Goal: Information Seeking & Learning: Learn about a topic

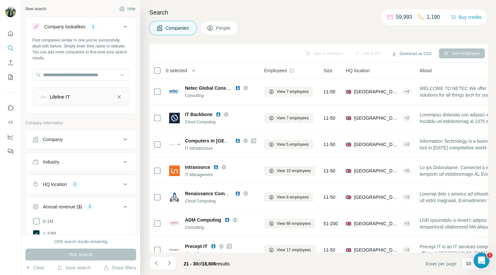
scroll to position [93, 0]
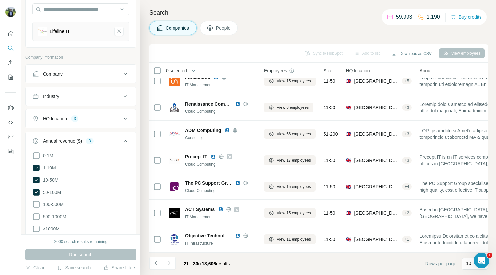
click at [121, 141] on icon at bounding box center [125, 141] width 8 height 8
click at [114, 121] on button "HQ location 3" at bounding box center [81, 119] width 110 height 16
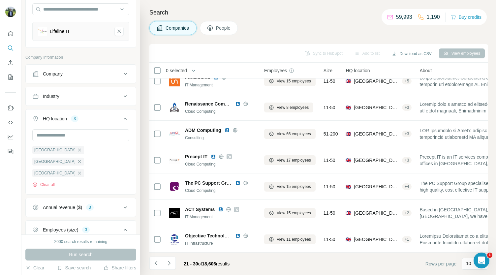
click at [114, 120] on div "HQ location 3" at bounding box center [76, 118] width 89 height 7
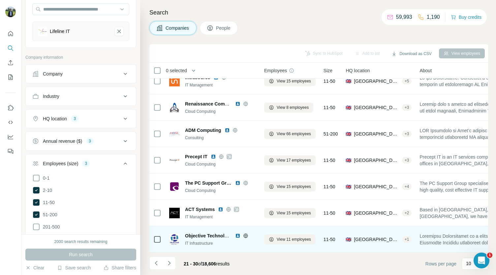
click at [237, 233] on img at bounding box center [237, 235] width 5 height 5
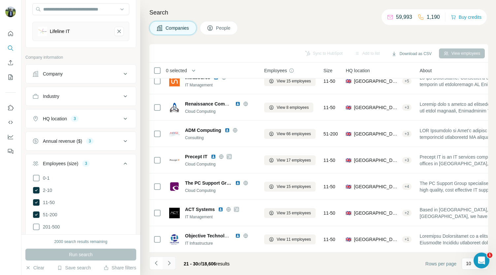
click at [169, 265] on icon "Navigate to next page" at bounding box center [169, 263] width 7 height 7
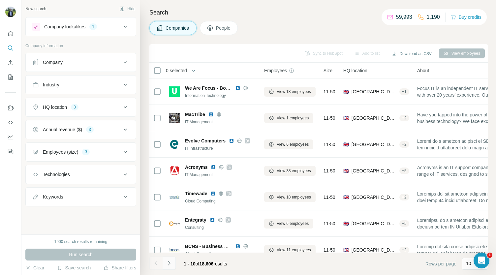
click at [173, 263] on button "Navigate to next page" at bounding box center [168, 262] width 13 height 13
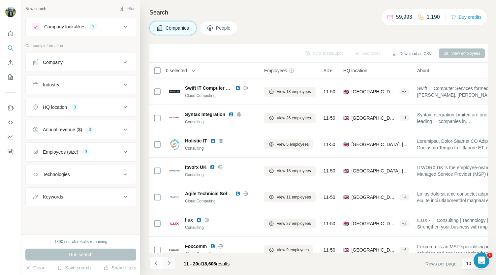
click at [173, 262] on button "Navigate to next page" at bounding box center [168, 262] width 13 height 13
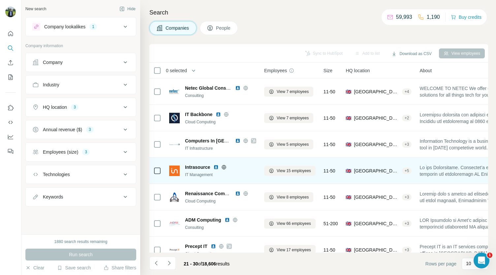
click at [215, 166] on img at bounding box center [215, 166] width 5 height 5
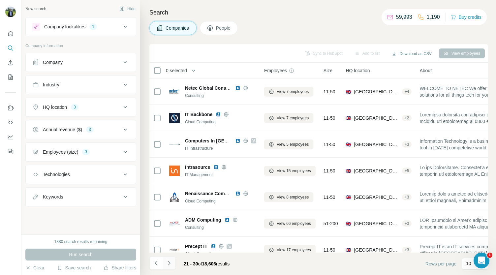
click at [167, 262] on icon "Navigate to next page" at bounding box center [169, 263] width 7 height 7
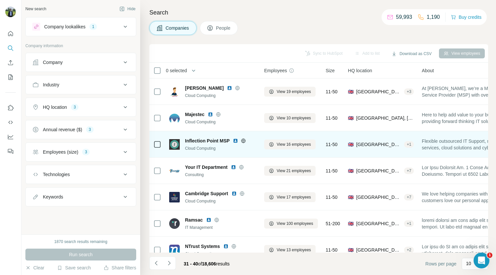
scroll to position [93, 0]
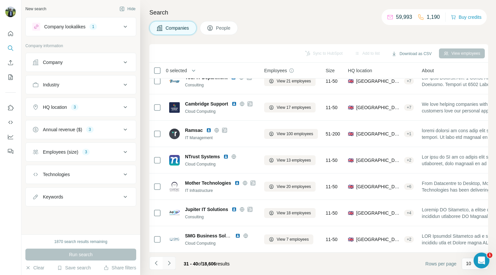
click at [170, 260] on icon "Navigate to next page" at bounding box center [169, 263] width 7 height 7
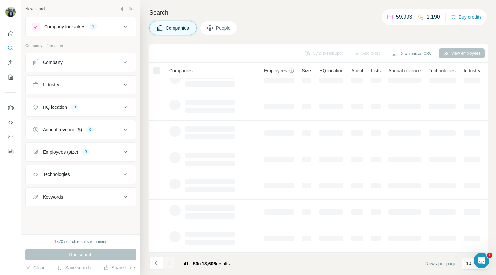
click at [170, 260] on icon "Navigate to next page" at bounding box center [169, 263] width 7 height 7
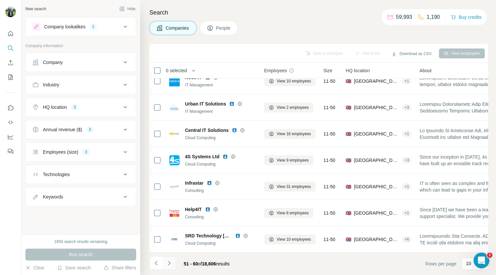
click at [170, 260] on icon "Navigate to next page" at bounding box center [169, 263] width 7 height 7
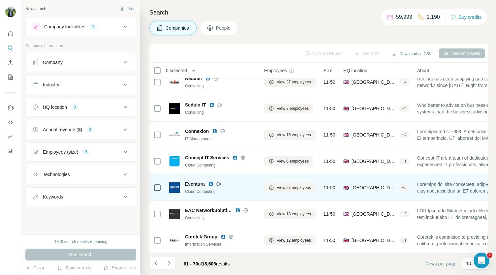
scroll to position [87, 0]
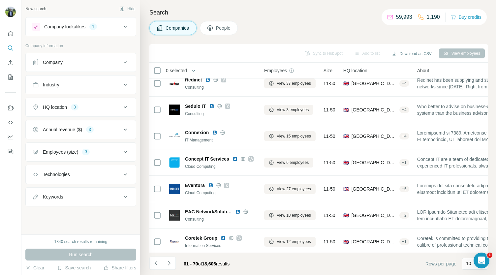
click at [453, 54] on div "View employees" at bounding box center [462, 53] width 46 height 10
click at [448, 55] on div "View employees" at bounding box center [462, 53] width 46 height 10
click at [445, 53] on div "View employees" at bounding box center [462, 53] width 46 height 10
click at [230, 29] on span "People" at bounding box center [223, 28] width 15 height 7
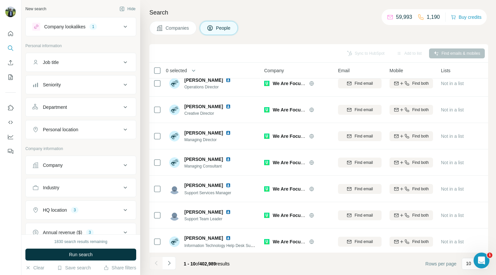
click at [177, 27] on span "Companies" at bounding box center [177, 28] width 24 height 7
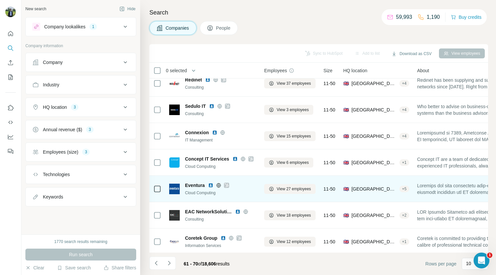
scroll to position [93, 0]
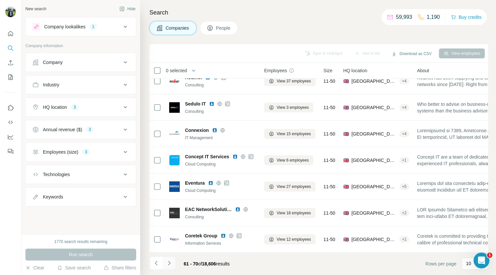
click at [170, 263] on icon "Navigate to next page" at bounding box center [169, 263] width 7 height 7
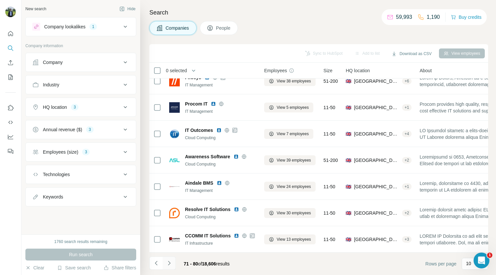
click at [170, 263] on icon "Navigate to next page" at bounding box center [169, 263] width 7 height 7
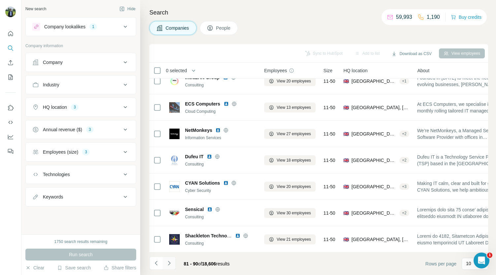
click at [170, 263] on icon "Navigate to next page" at bounding box center [169, 263] width 7 height 7
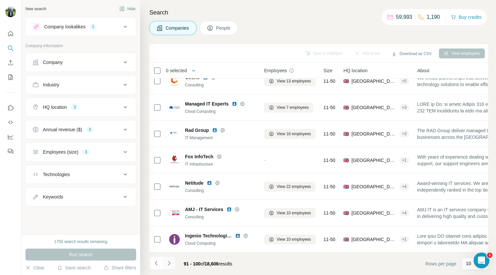
click at [170, 263] on icon "Navigate to next page" at bounding box center [169, 263] width 7 height 7
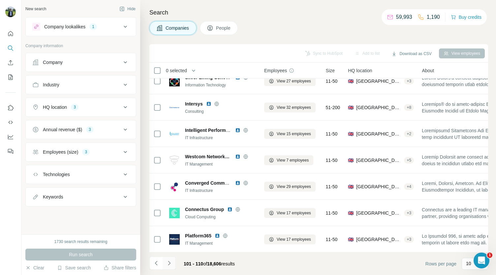
click at [170, 263] on icon "Navigate to next page" at bounding box center [169, 263] width 7 height 7
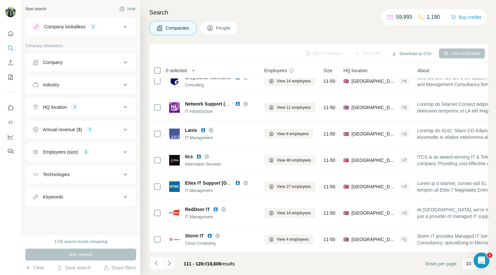
click at [170, 263] on icon "Navigate to next page" at bounding box center [169, 263] width 7 height 7
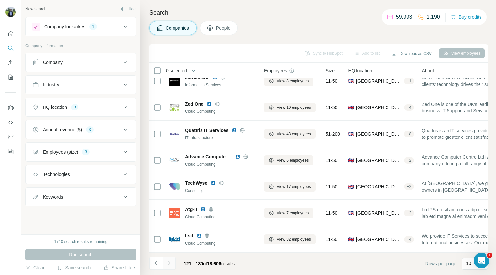
click at [170, 263] on icon "Navigate to next page" at bounding box center [169, 263] width 7 height 7
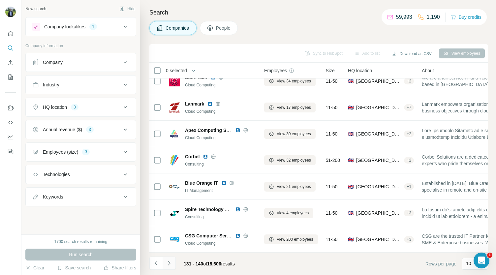
click at [170, 263] on icon "Navigate to next page" at bounding box center [169, 263] width 7 height 7
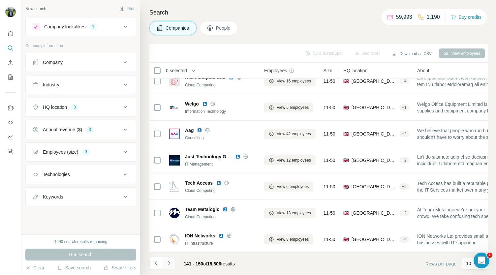
click at [170, 263] on icon "Navigate to next page" at bounding box center [169, 263] width 7 height 7
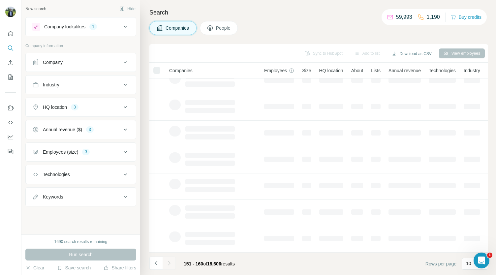
click at [170, 263] on div at bounding box center [168, 262] width 13 height 13
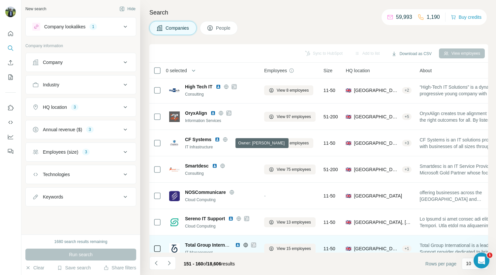
scroll to position [0, 0]
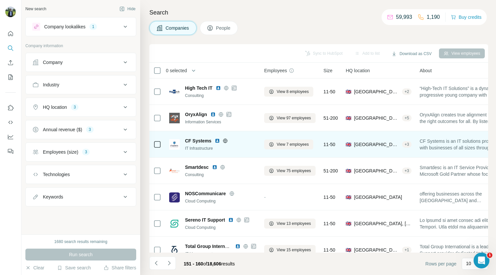
click at [216, 139] on img at bounding box center [216, 140] width 5 height 5
click at [217, 139] on img at bounding box center [216, 140] width 5 height 5
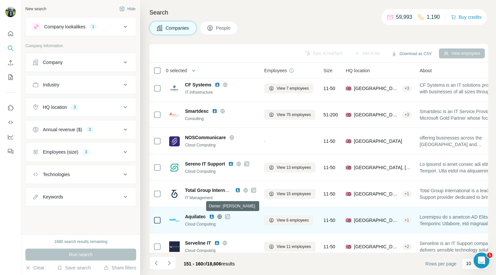
scroll to position [93, 0]
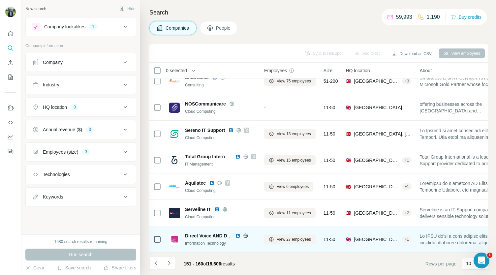
click at [237, 233] on img at bounding box center [237, 235] width 5 height 5
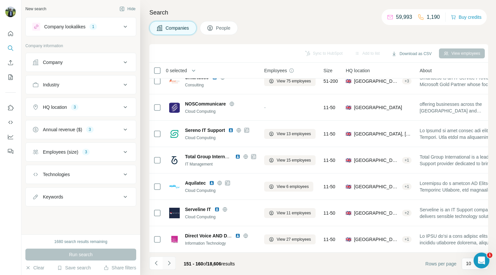
click at [172, 262] on icon "Navigate to next page" at bounding box center [169, 263] width 7 height 7
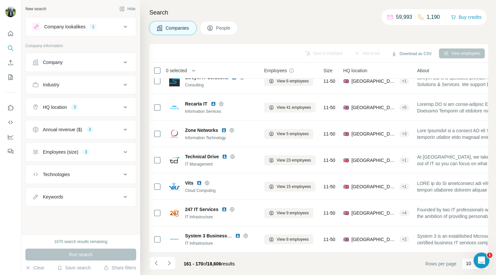
scroll to position [0, 0]
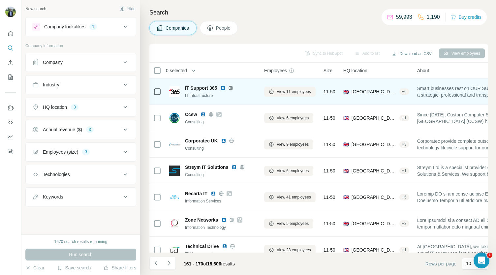
click at [224, 89] on img at bounding box center [222, 87] width 5 height 5
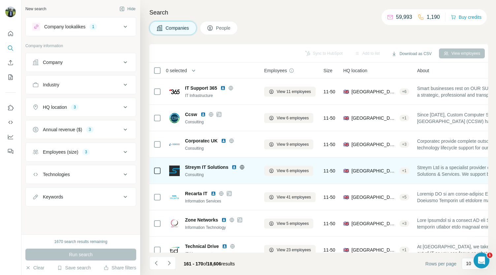
click at [233, 167] on img at bounding box center [233, 166] width 5 height 5
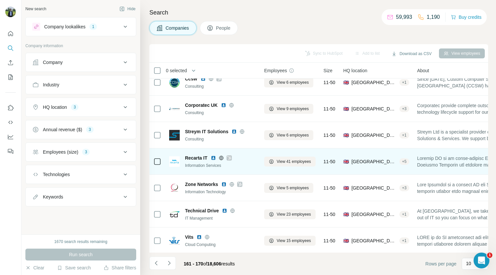
scroll to position [46, 0]
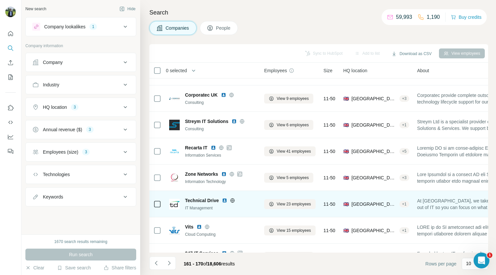
click at [226, 200] on img at bounding box center [224, 200] width 5 height 5
click at [227, 200] on img at bounding box center [224, 200] width 5 height 5
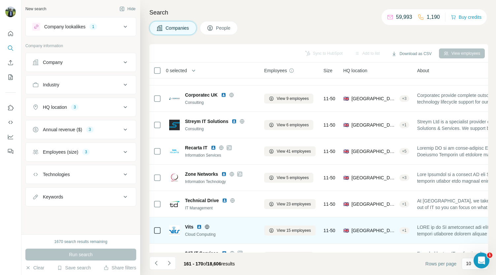
click at [200, 226] on img at bounding box center [198, 226] width 5 height 5
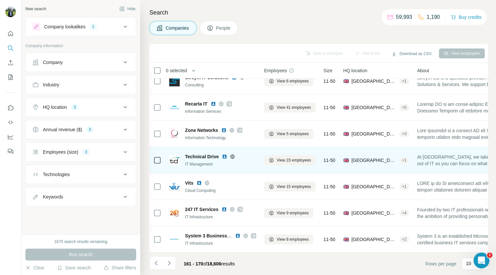
scroll to position [93, 0]
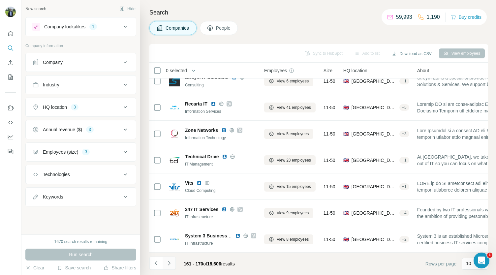
click at [169, 265] on icon "Navigate to next page" at bounding box center [169, 263] width 7 height 7
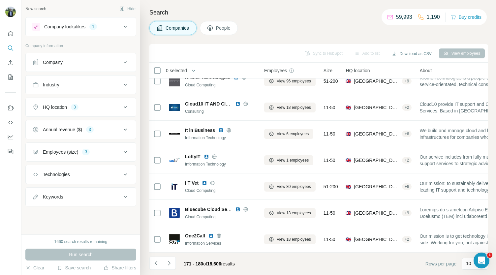
scroll to position [0, 0]
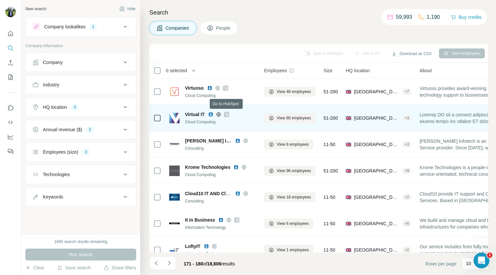
click at [228, 113] on icon at bounding box center [226, 114] width 4 height 5
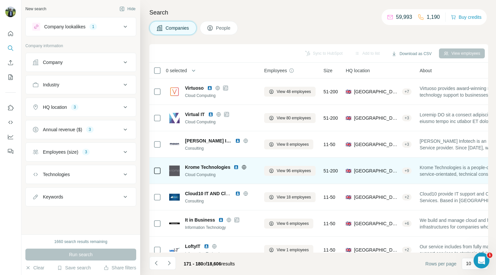
click at [237, 166] on img at bounding box center [235, 166] width 5 height 5
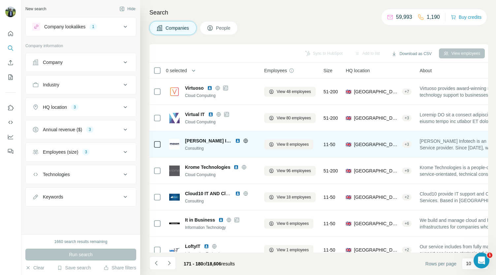
scroll to position [39, 0]
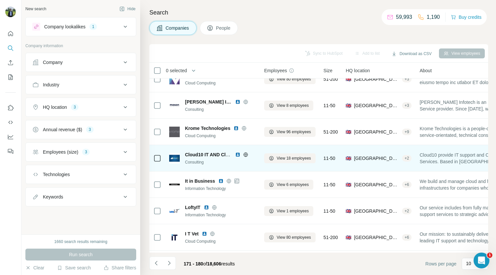
click at [237, 155] on img at bounding box center [237, 154] width 5 height 5
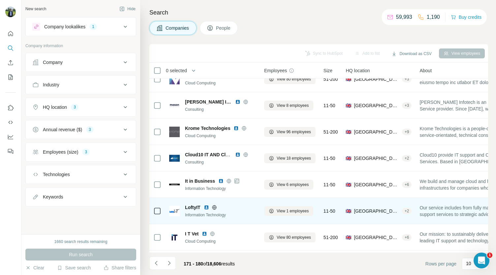
click at [205, 208] on img at bounding box center [206, 207] width 5 height 5
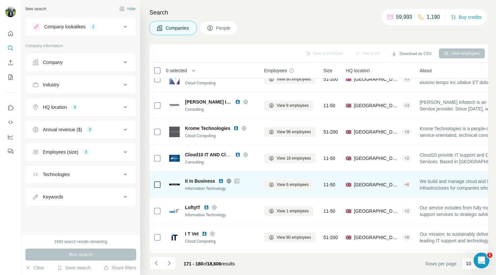
scroll to position [74, 0]
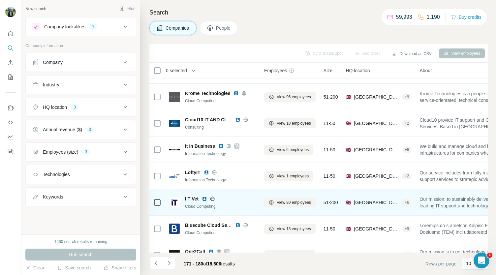
click at [204, 197] on img at bounding box center [204, 198] width 5 height 5
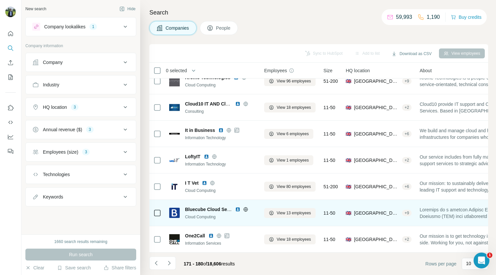
click at [237, 207] on img at bounding box center [237, 209] width 5 height 5
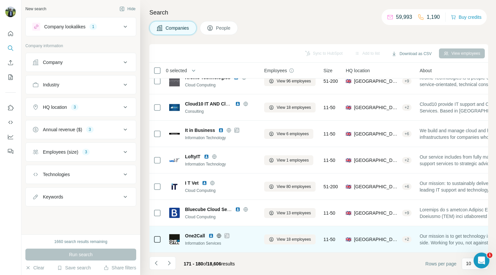
click at [226, 233] on icon at bounding box center [227, 235] width 4 height 5
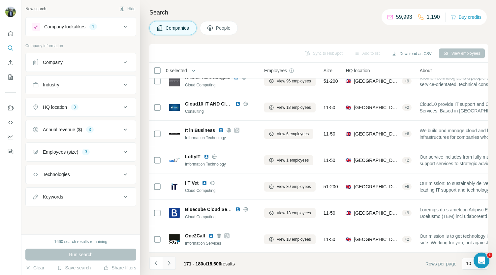
click at [167, 259] on button "Navigate to next page" at bounding box center [168, 262] width 13 height 13
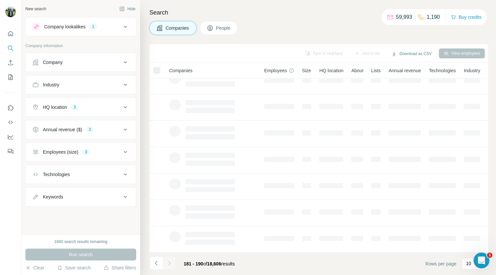
scroll to position [0, 0]
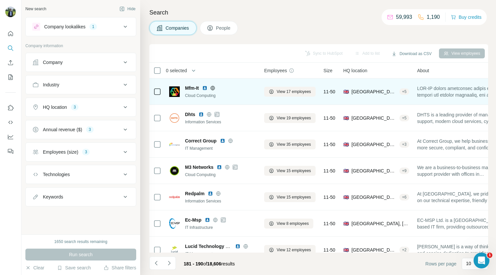
click at [204, 87] on img at bounding box center [204, 87] width 5 height 5
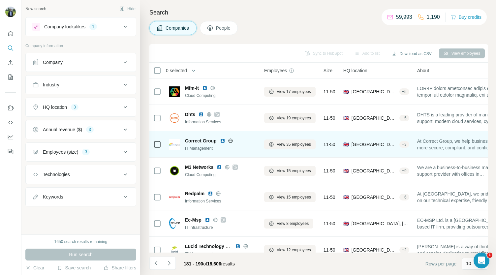
click at [221, 140] on img at bounding box center [222, 140] width 5 height 5
click at [221, 141] on img at bounding box center [222, 140] width 5 height 5
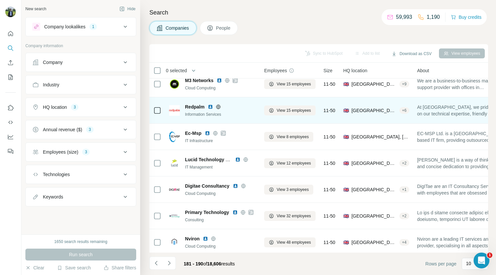
scroll to position [93, 0]
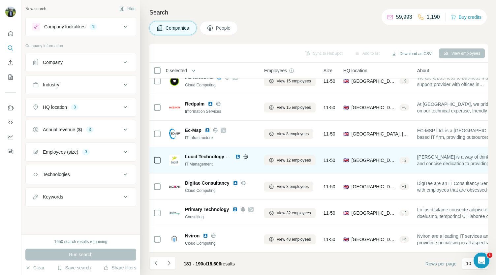
click at [237, 154] on img at bounding box center [237, 156] width 5 height 5
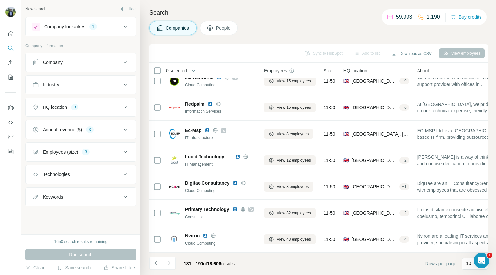
drag, startPoint x: 206, startPoint y: 231, endPoint x: 263, endPoint y: 261, distance: 64.4
click at [263, 261] on footer "181 - 190 of 18,606 results Rows per page 10" at bounding box center [318, 263] width 338 height 22
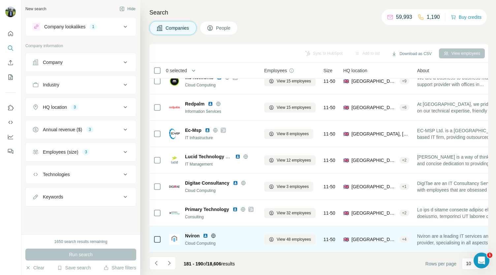
click at [205, 233] on img at bounding box center [205, 235] width 5 height 5
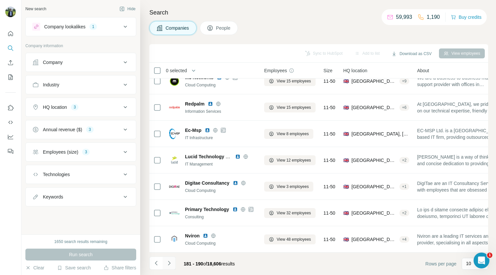
click at [171, 262] on icon "Navigate to next page" at bounding box center [169, 263] width 7 height 7
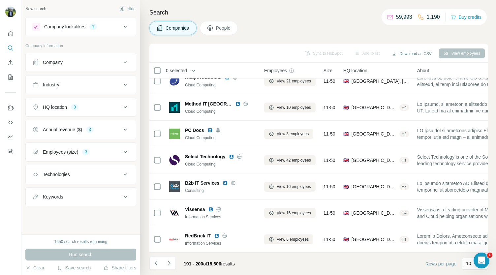
scroll to position [0, 0]
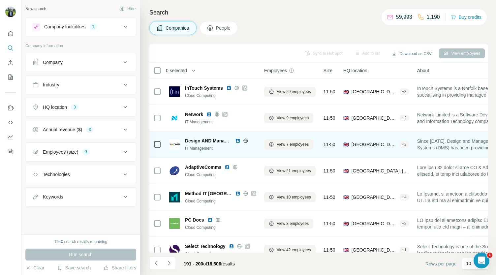
click at [239, 142] on img at bounding box center [237, 140] width 5 height 5
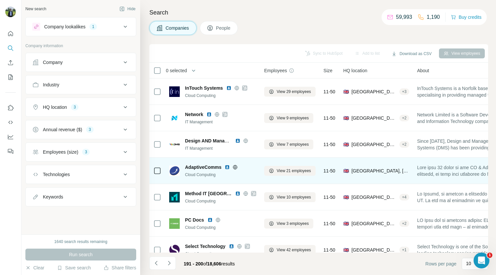
click at [226, 166] on img at bounding box center [226, 166] width 5 height 5
click at [227, 166] on img at bounding box center [226, 166] width 5 height 5
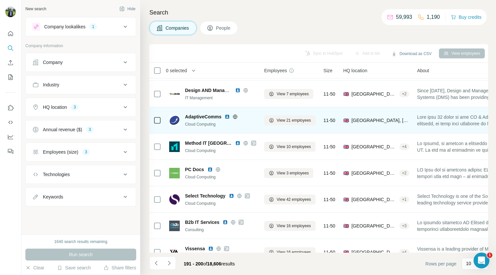
scroll to position [51, 0]
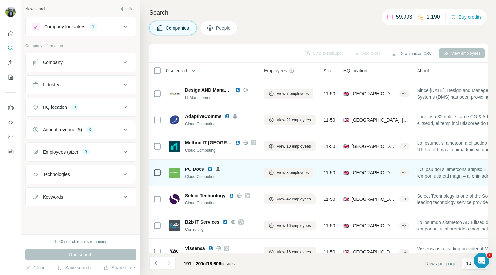
click at [210, 170] on img at bounding box center [209, 168] width 5 height 5
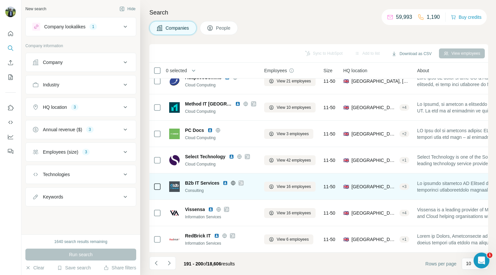
scroll to position [93, 0]
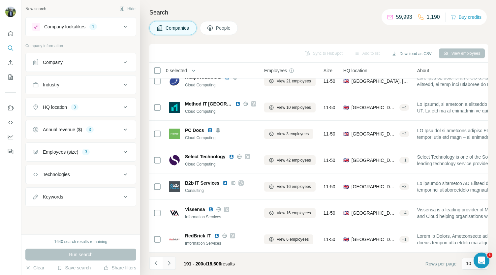
click at [173, 262] on button "Navigate to next page" at bounding box center [168, 262] width 13 height 13
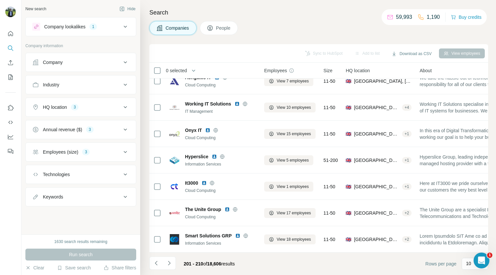
scroll to position [0, 0]
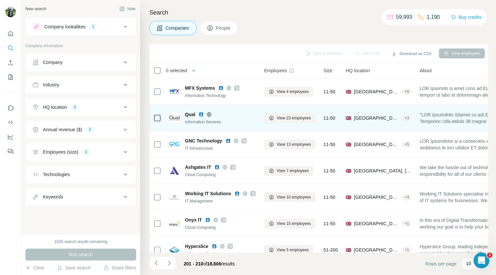
click at [201, 114] on img at bounding box center [200, 114] width 5 height 5
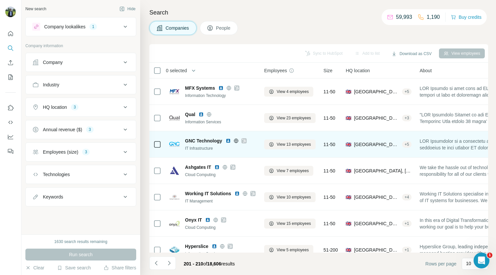
click at [229, 141] on img at bounding box center [227, 140] width 5 height 5
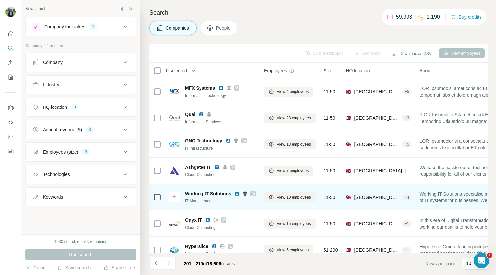
scroll to position [93, 0]
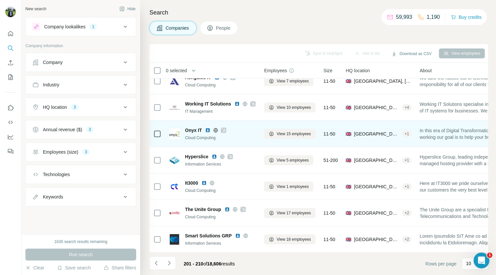
click at [224, 128] on icon at bounding box center [224, 130] width 4 height 4
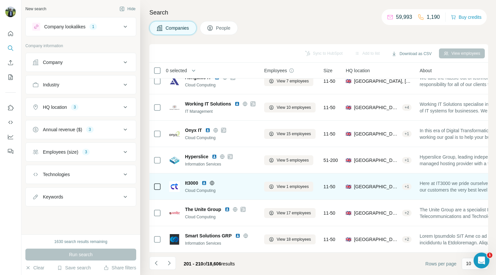
click at [207, 181] on img at bounding box center [203, 182] width 5 height 5
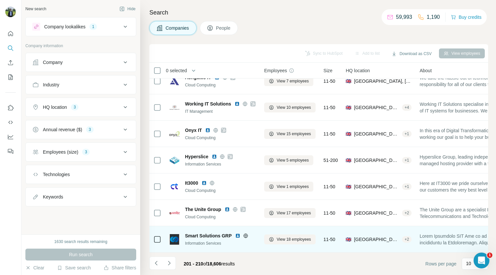
click at [237, 233] on img at bounding box center [237, 235] width 5 height 5
click at [236, 233] on img at bounding box center [237, 235] width 5 height 5
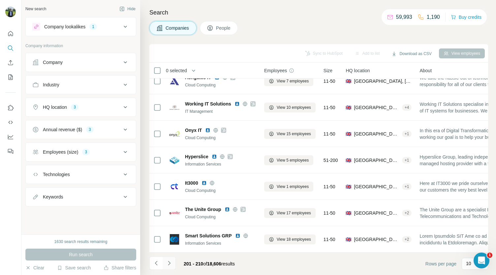
click at [168, 257] on button "Navigate to next page" at bounding box center [168, 262] width 13 height 13
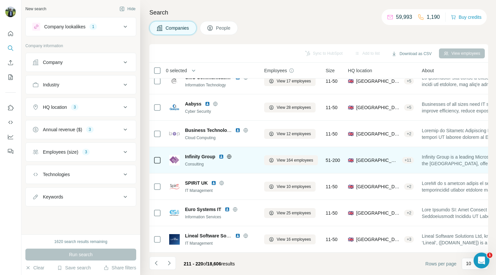
scroll to position [0, 17]
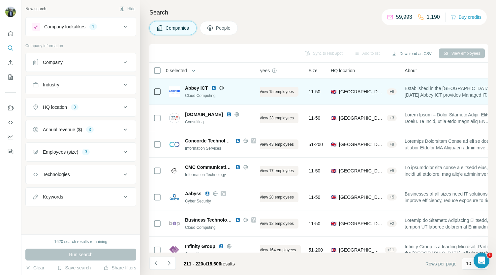
click at [214, 87] on img at bounding box center [213, 87] width 5 height 5
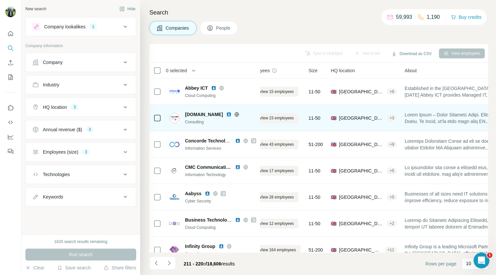
click at [226, 114] on img at bounding box center [228, 114] width 5 height 5
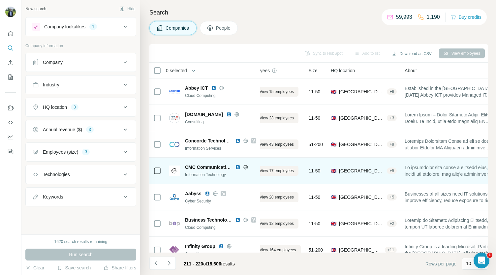
click at [237, 166] on img at bounding box center [237, 166] width 5 height 5
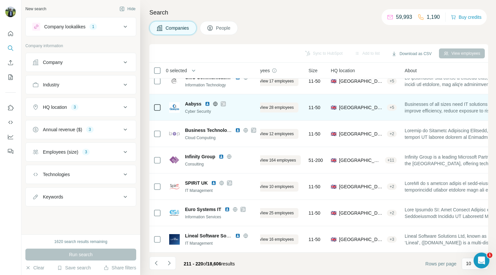
scroll to position [93, 17]
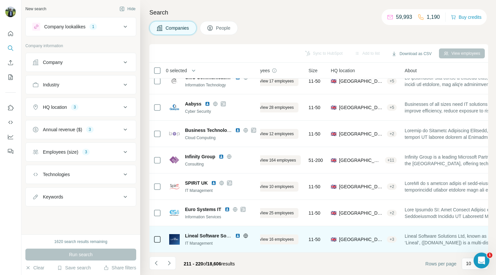
click at [236, 233] on img at bounding box center [237, 235] width 5 height 5
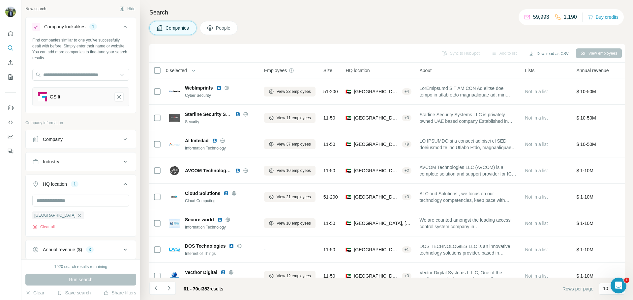
scroll to position [45, 0]
